Goal: Task Accomplishment & Management: Manage account settings

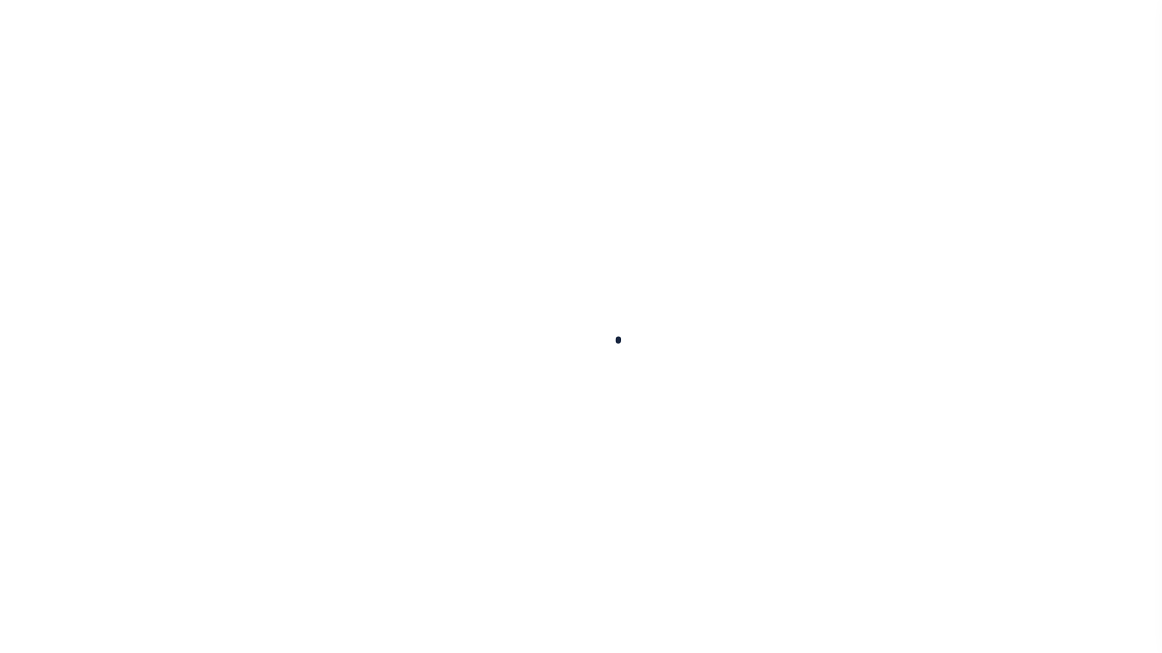
scroll to position [93, 0]
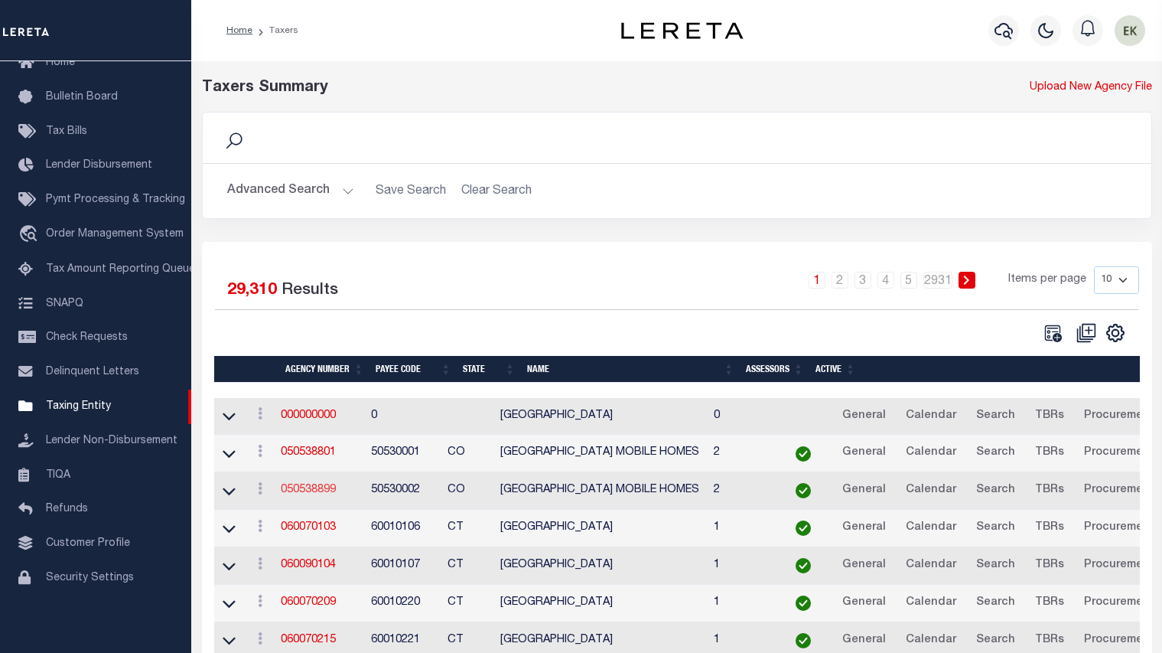
click at [311, 492] on link "050538899" at bounding box center [308, 489] width 55 height 11
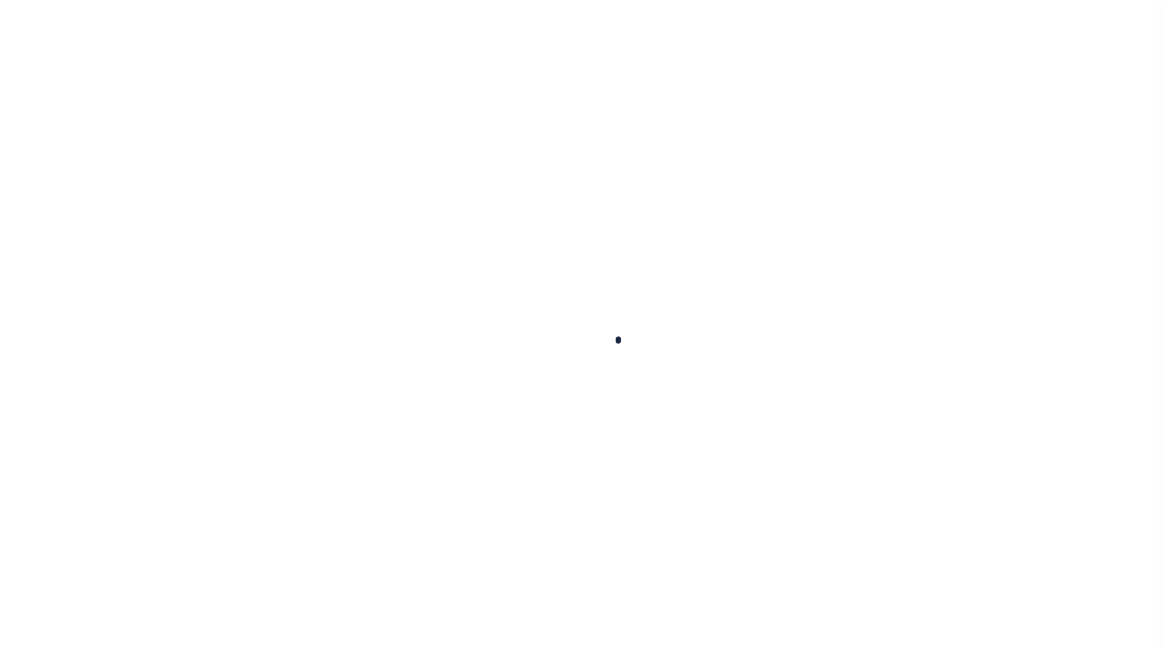
select select
checkbox input "false"
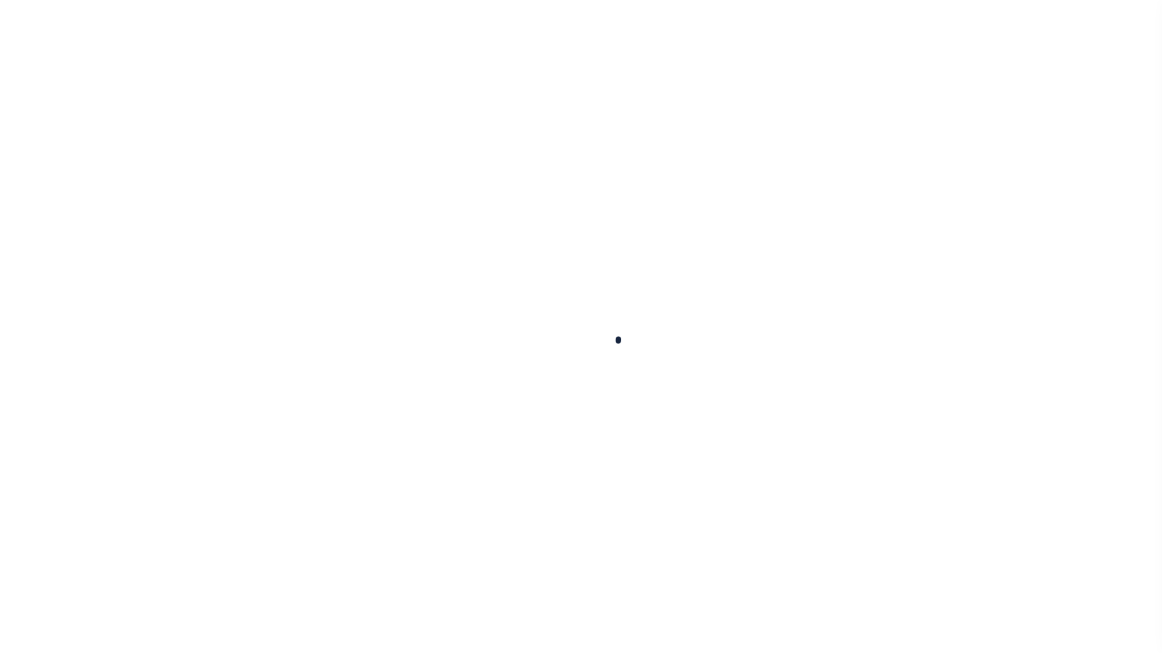
checkbox input "false"
type input "810500000"
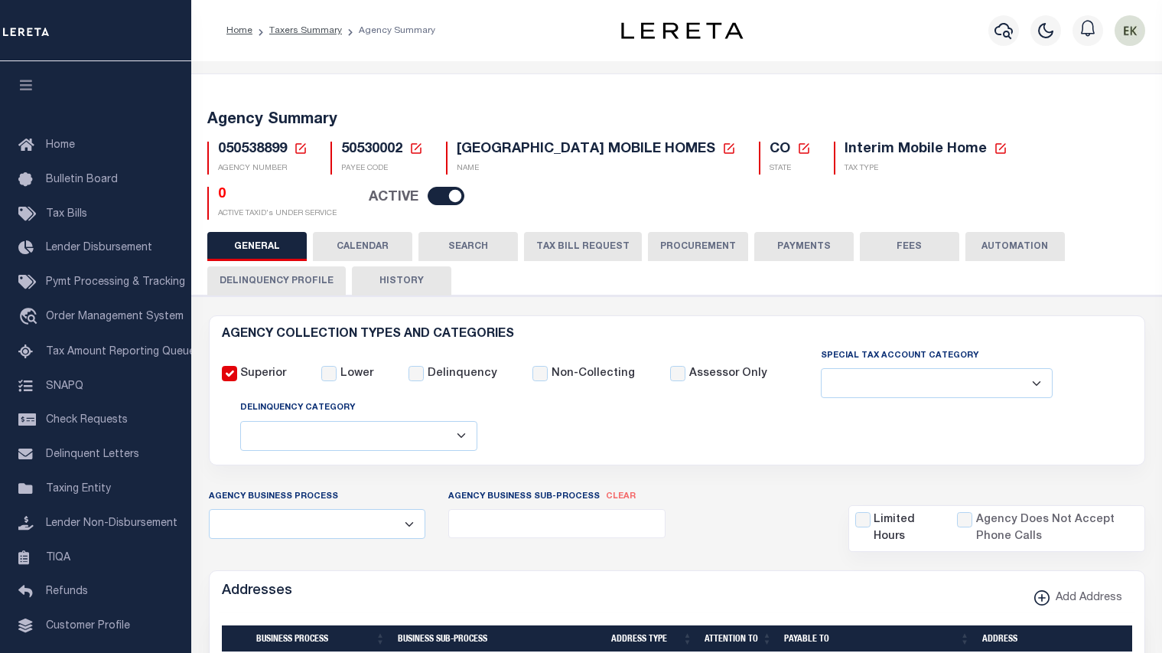
click at [301, 149] on icon at bounding box center [301, 149] width 14 height 14
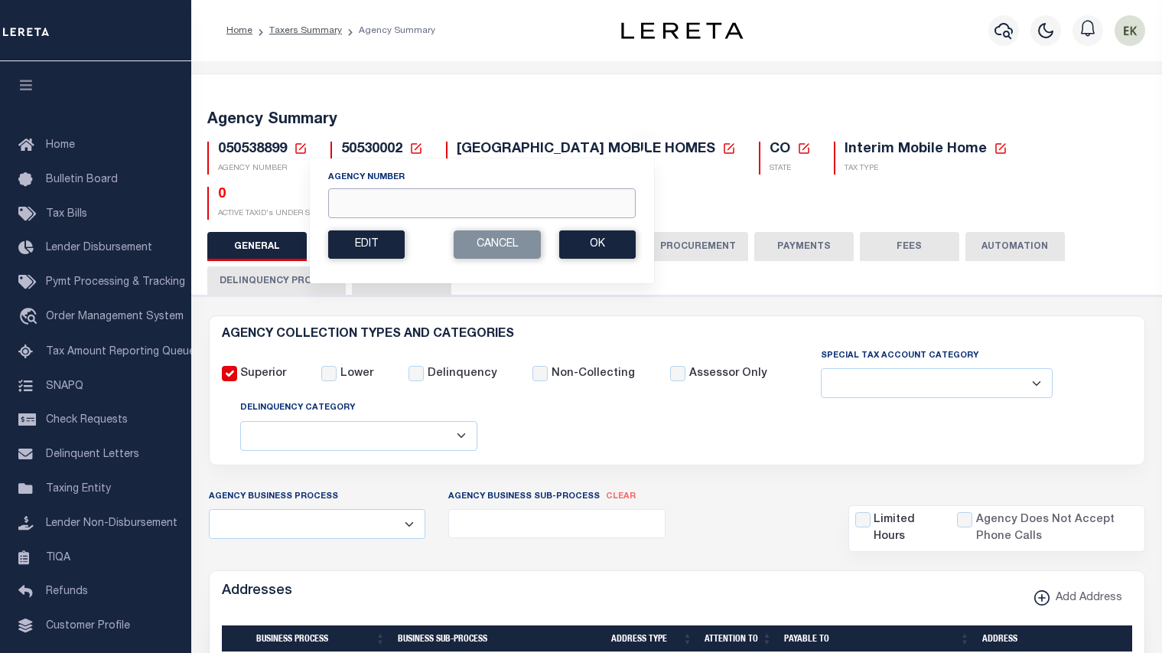
click at [414, 204] on input "Agency Number" at bounding box center [482, 203] width 308 height 30
paste input "120020000"
type input "120020000"
click at [589, 239] on button "Ok" at bounding box center [597, 244] width 77 height 28
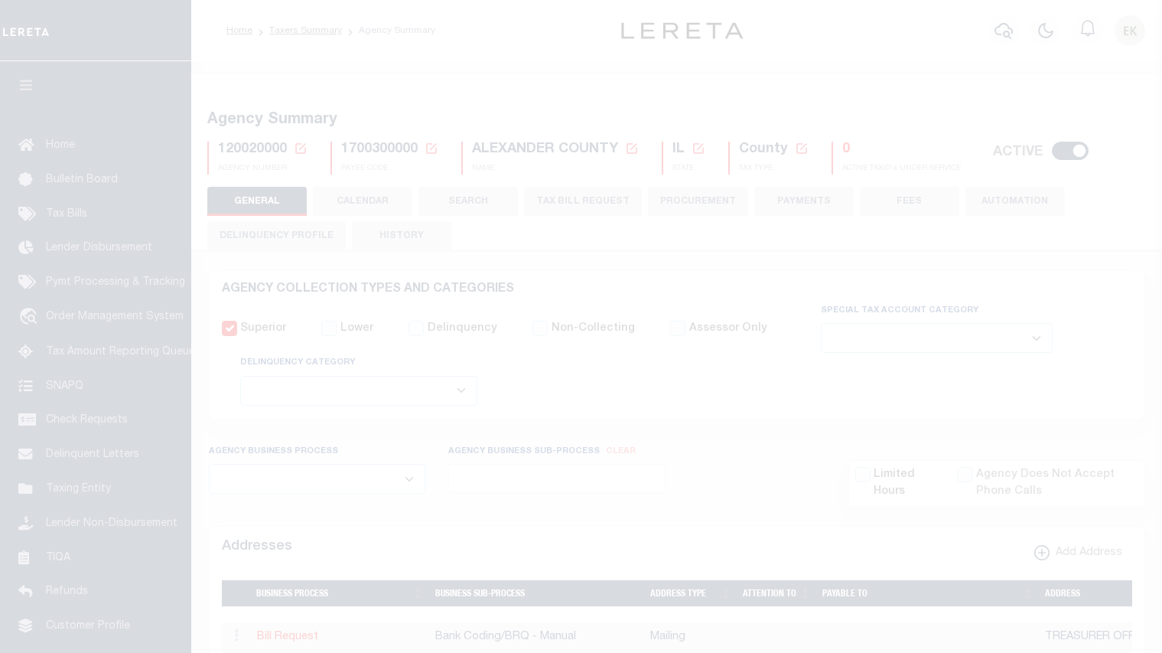
select select
